Goal: Transaction & Acquisition: Purchase product/service

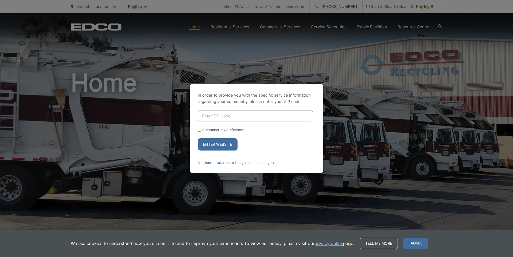
click at [210, 113] on input "Enter ZIP Code" at bounding box center [255, 115] width 115 height 11
type input "91977"
click at [227, 144] on button "Enter Website" at bounding box center [218, 144] width 40 height 12
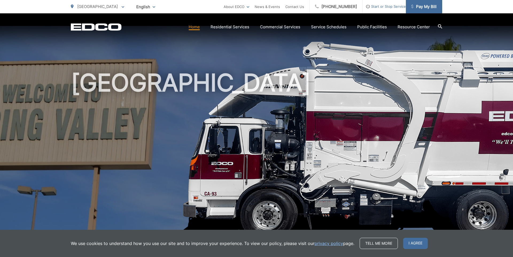
click at [428, 6] on span "Pay My Bill" at bounding box center [423, 6] width 25 height 6
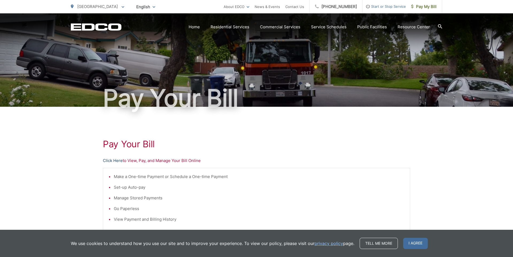
click at [111, 161] on link "Click Here" at bounding box center [113, 161] width 20 height 6
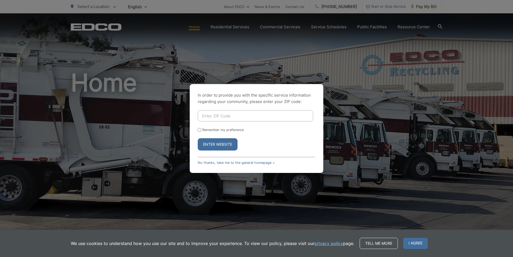
click at [207, 115] on input "Enter ZIP Code" at bounding box center [255, 115] width 115 height 11
type input "91977"
click at [218, 145] on button "Enter Website" at bounding box center [218, 144] width 40 height 12
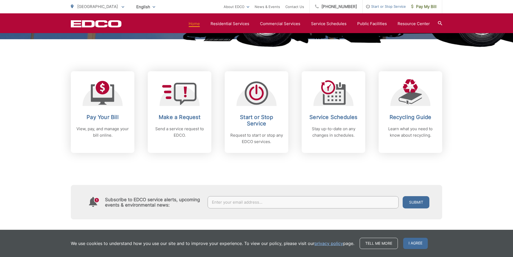
scroll to position [195, 0]
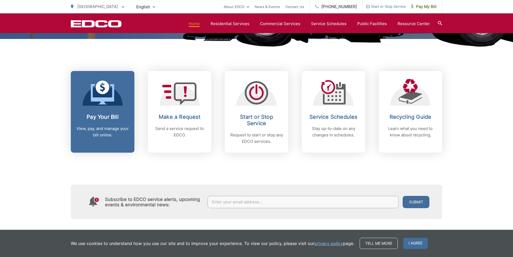
click at [104, 136] on p "View, pay, and manage your bill online." at bounding box center [102, 131] width 53 height 13
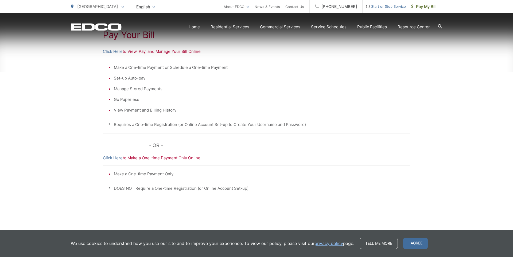
scroll to position [110, 0]
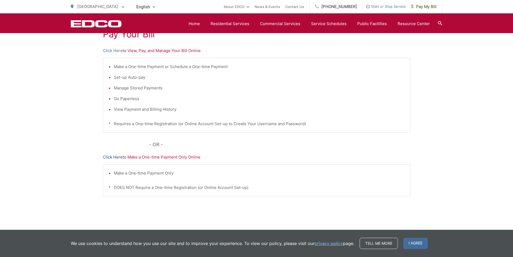
click at [115, 158] on link "Click Here" at bounding box center [113, 157] width 20 height 6
